Goal: Information Seeking & Learning: Learn about a topic

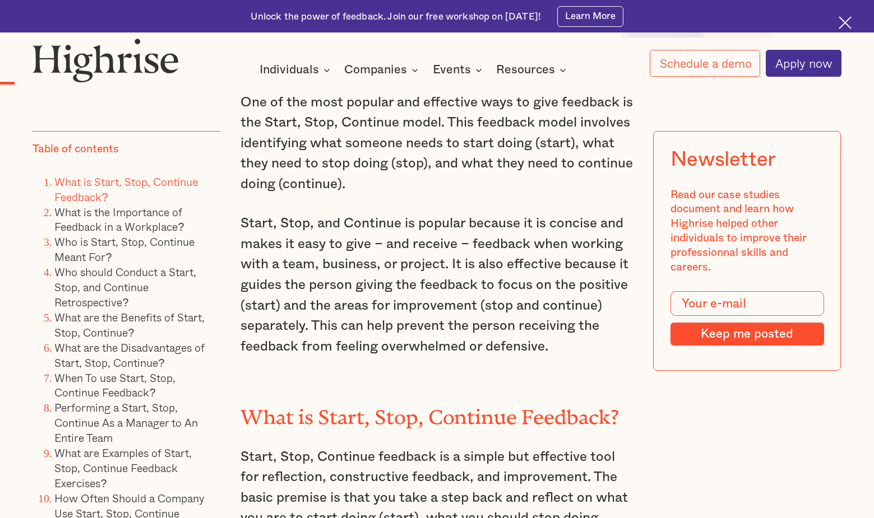
scroll to position [1081, 0]
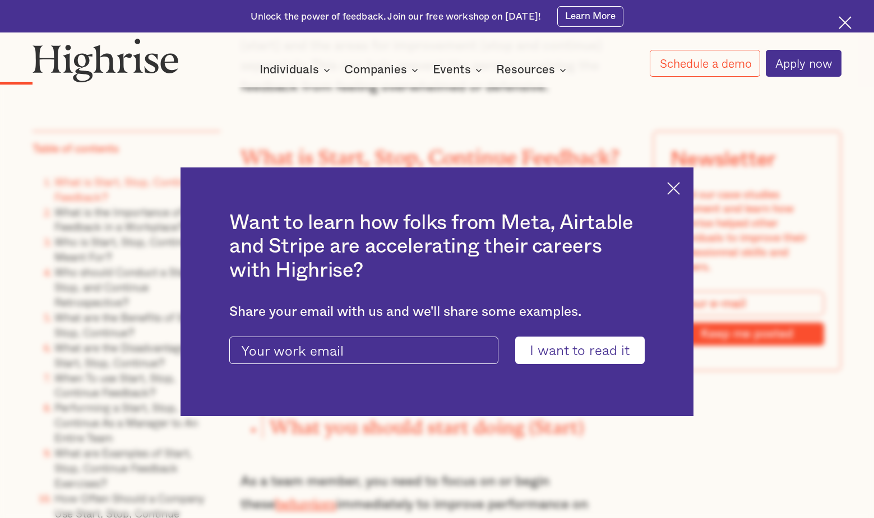
click at [680, 189] on img at bounding box center [673, 188] width 13 height 13
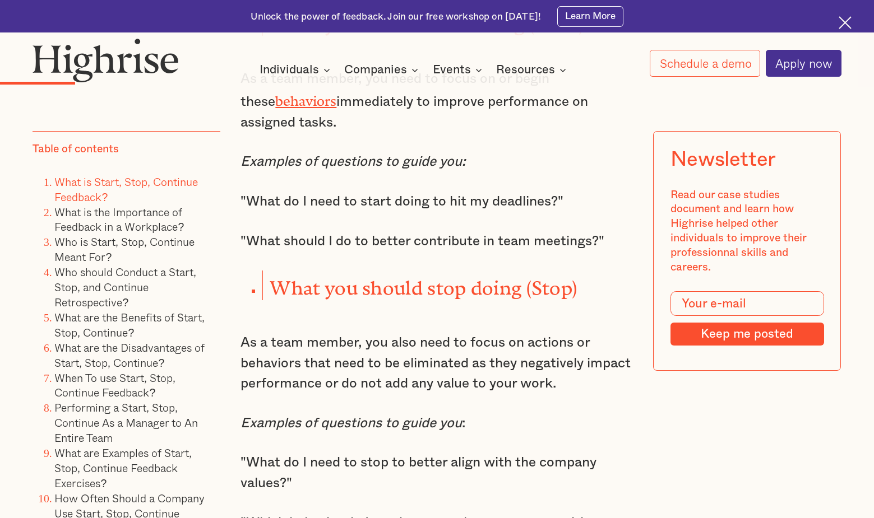
scroll to position [1456, 0]
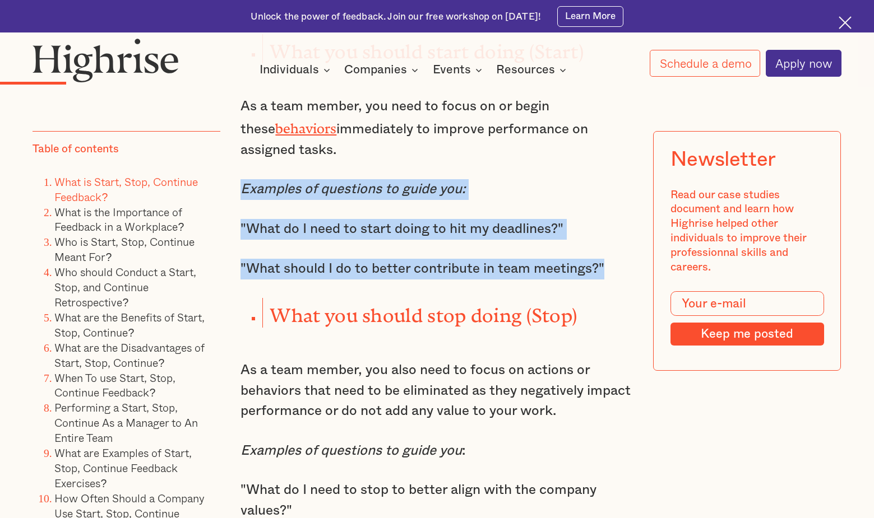
drag, startPoint x: 239, startPoint y: 195, endPoint x: 607, endPoint y: 289, distance: 379.5
click at [607, 290] on div "One of the most popular and effective ways to give feedback is the Start, Stop,…" at bounding box center [436, 423] width 392 height 1933
copy div "Examples of questions to guide you: "What do I need to start doing to hit my de…"
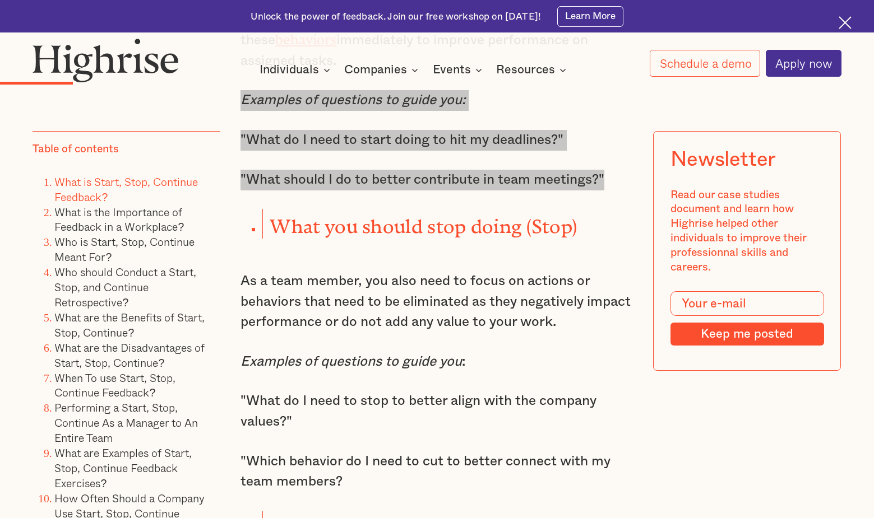
scroll to position [1586, 0]
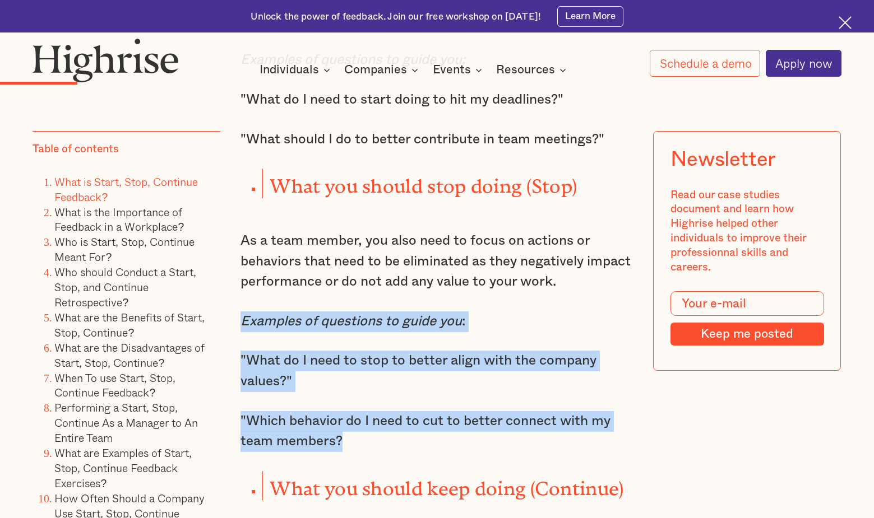
drag, startPoint x: 243, startPoint y: 326, endPoint x: 383, endPoint y: 459, distance: 193.1
click at [383, 459] on div "One of the most popular and effective ways to give feedback is the Start, Stop,…" at bounding box center [436, 293] width 392 height 1933
copy div "Examples of questions to guide you : "What do I need to stop to better align wi…"
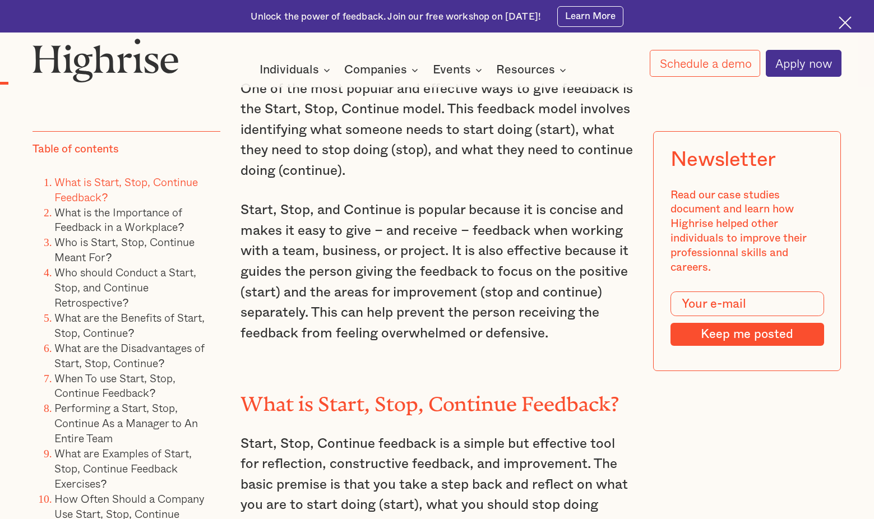
scroll to position [830, 0]
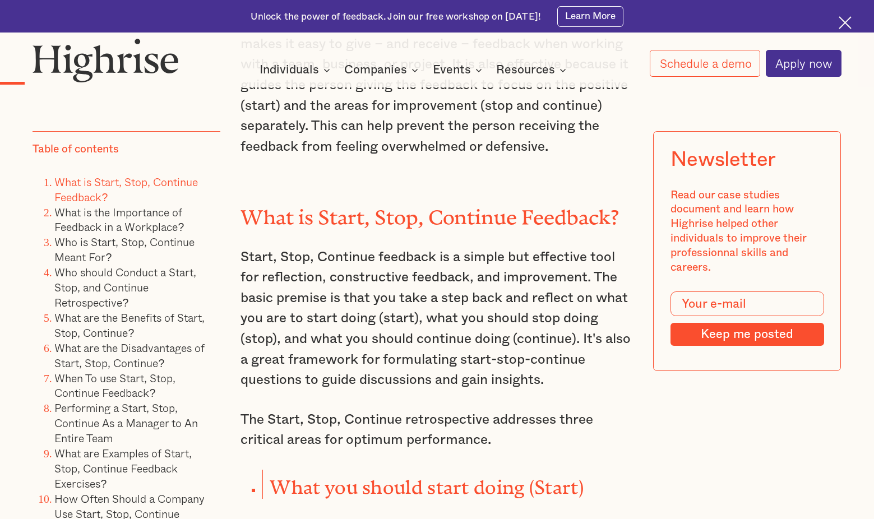
click at [110, 188] on link "What is Start, Stop, Continue Feedback?" at bounding box center [125, 189] width 143 height 33
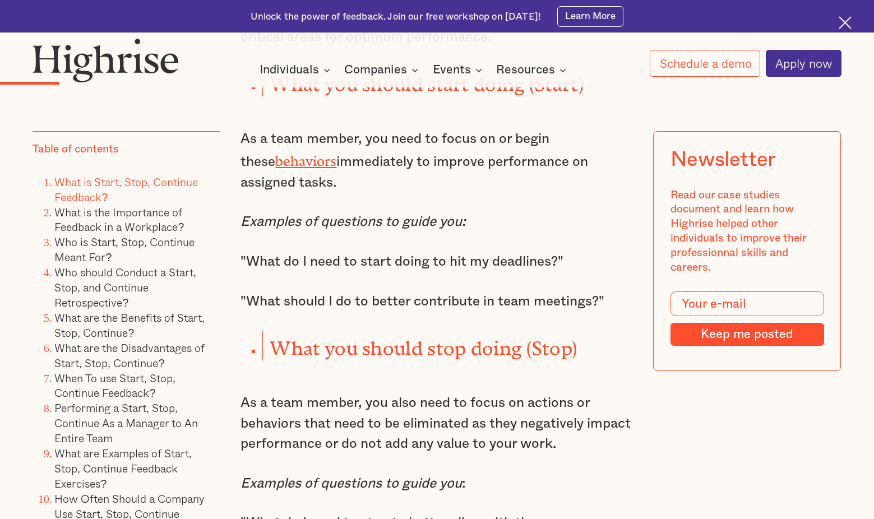
scroll to position [1426, 0]
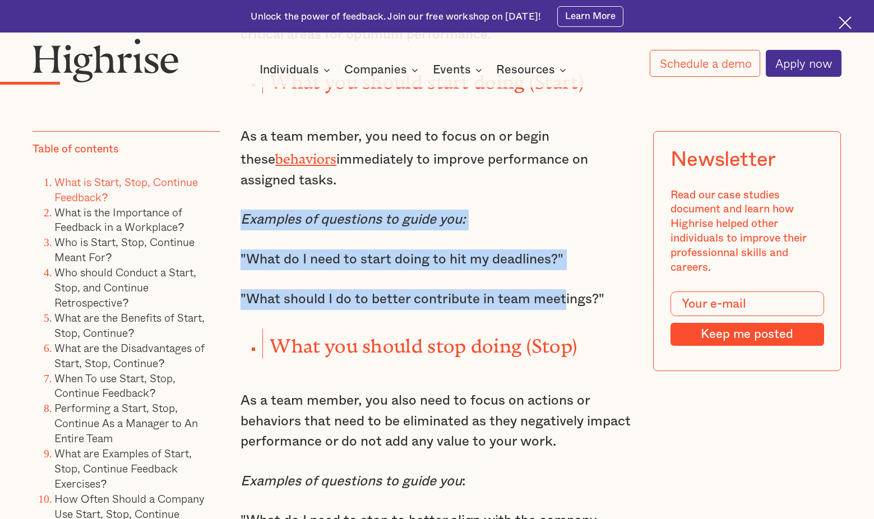
drag, startPoint x: 239, startPoint y: 226, endPoint x: 565, endPoint y: 313, distance: 336.9
click at [565, 313] on div "One of the most popular and effective ways to give feedback is the Start, Stop,…" at bounding box center [436, 453] width 392 height 1933
click at [608, 304] on p ""What should I do to better contribute in team meetings?"" at bounding box center [436, 299] width 392 height 21
copy div "Examples of questions to guide you: "What do I need to start doing to hit my de…"
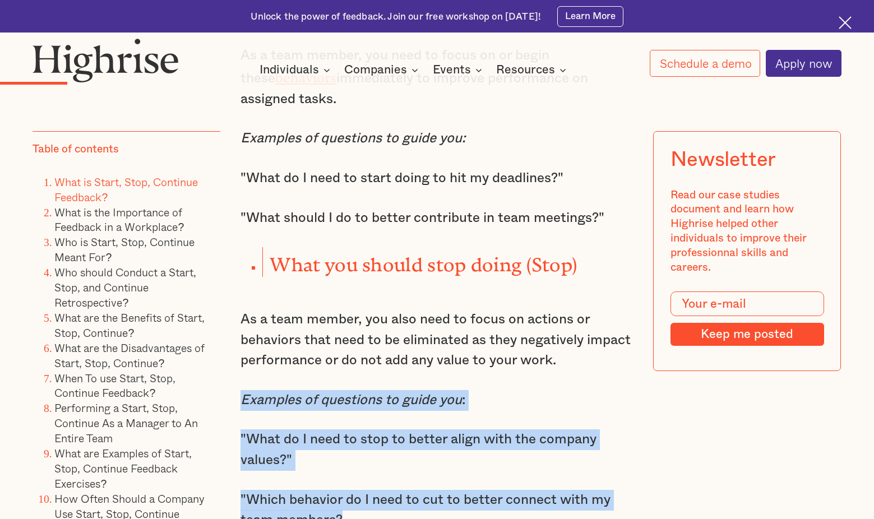
scroll to position [1522, 0]
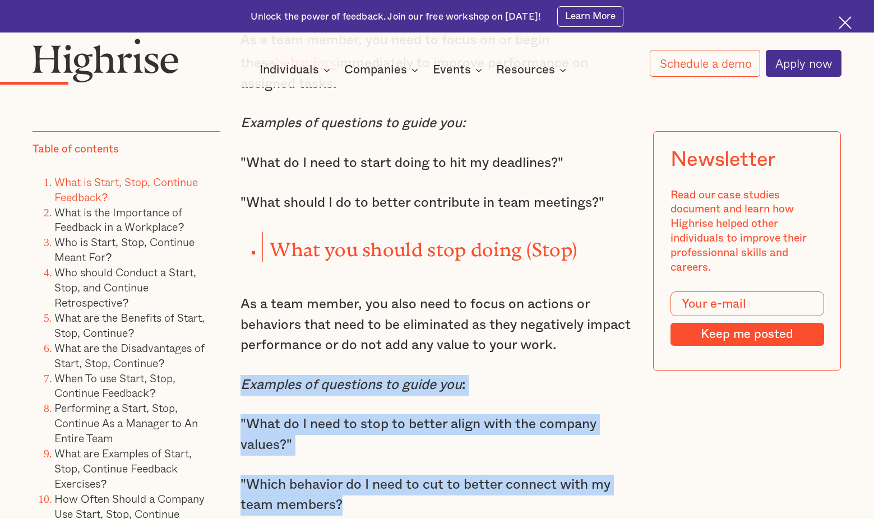
drag, startPoint x: 240, startPoint y: 407, endPoint x: 404, endPoint y: 507, distance: 191.2
click at [403, 507] on div "One of the most popular and effective ways to give feedback is the Start, Stop,…" at bounding box center [436, 357] width 392 height 1933
copy div "Examples of questions to guide you : "What do I need to stop to better align wi…"
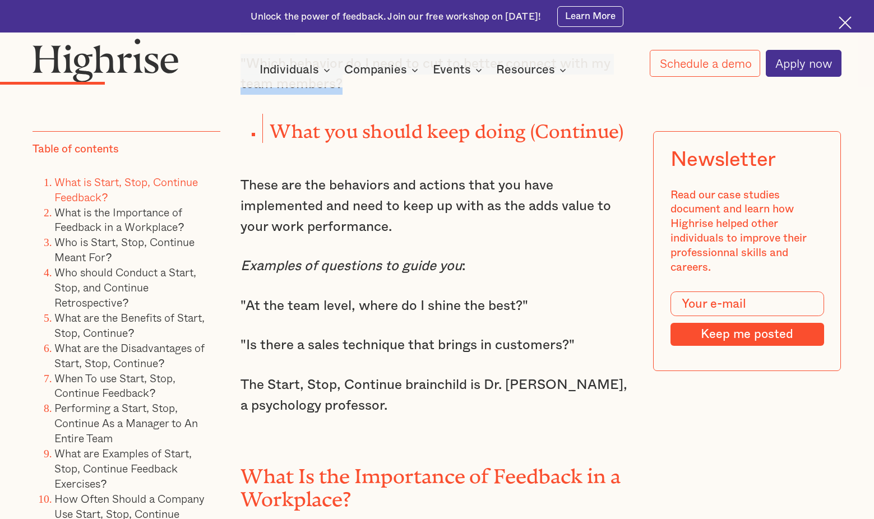
scroll to position [1950, 0]
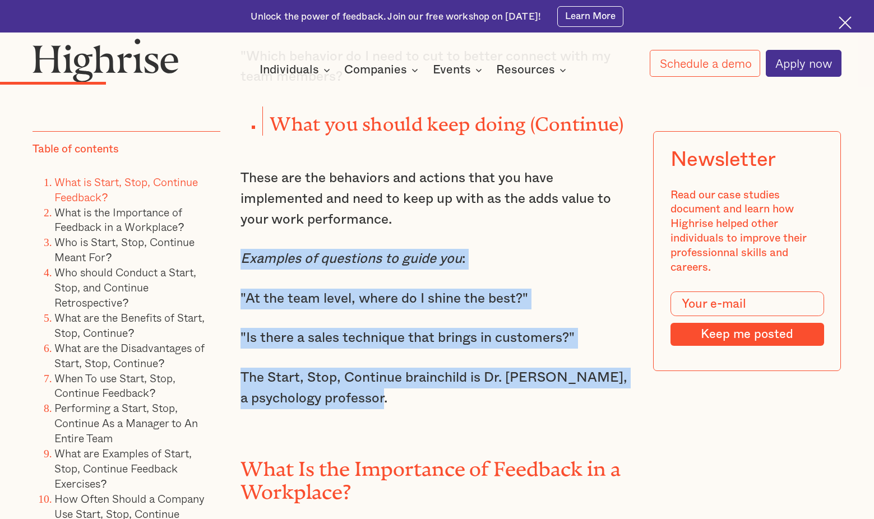
drag, startPoint x: 242, startPoint y: 261, endPoint x: 421, endPoint y: 415, distance: 236.5
copy div "Examples of questions to guide you : "At the team level, where do I shine the b…"
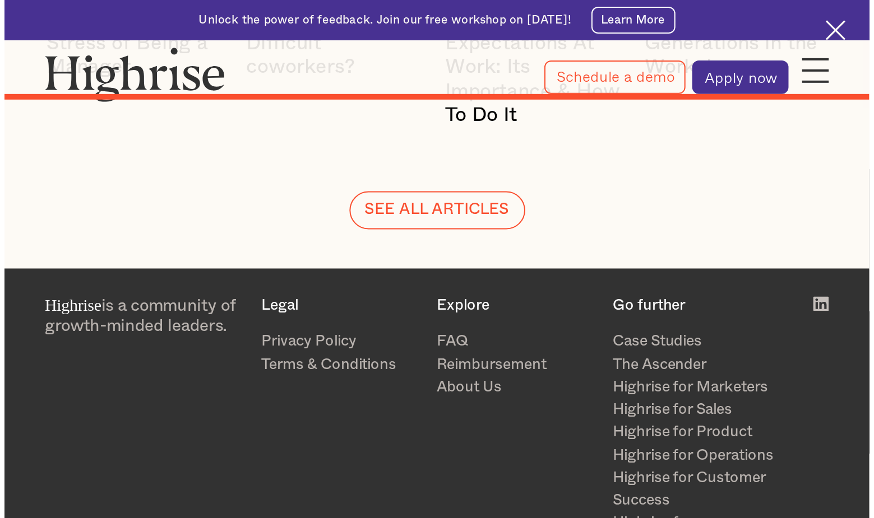
scroll to position [5972, 0]
